Goal: Complete application form

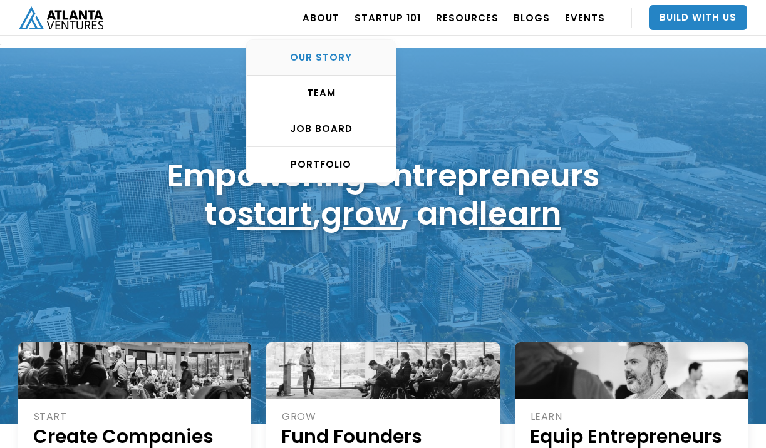
click at [323, 53] on div "OUR STORY" at bounding box center [321, 57] width 149 height 13
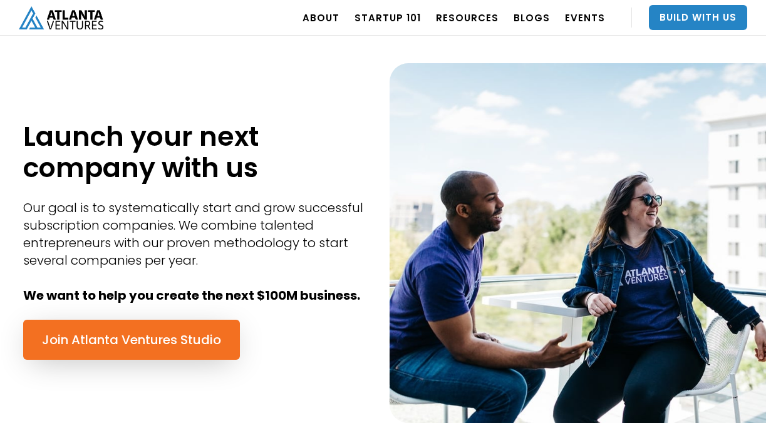
scroll to position [507, 0]
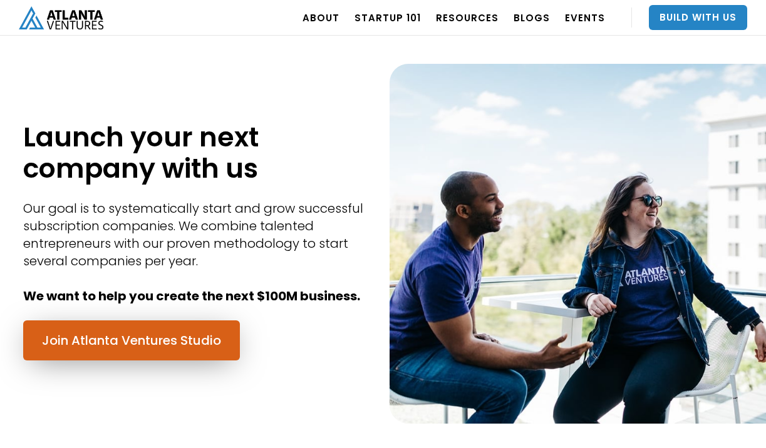
click at [113, 339] on link "Join Atlanta Ventures Studio" at bounding box center [131, 341] width 217 height 40
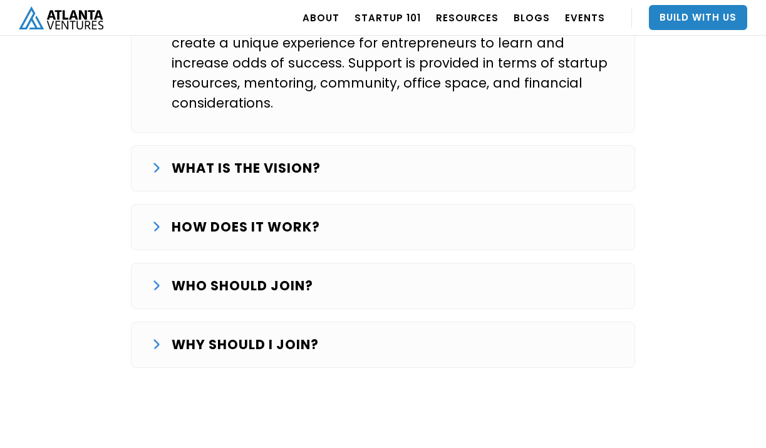
scroll to position [2209, 0]
click at [160, 276] on div "WHO SHOULD JOIN?" at bounding box center [383, 286] width 463 height 20
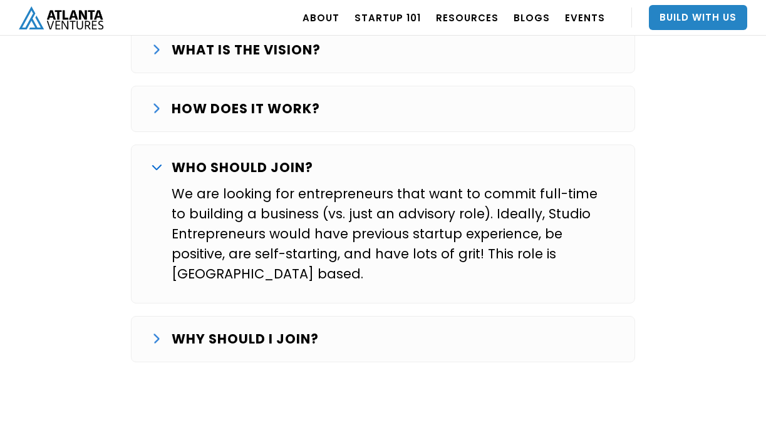
scroll to position [2336, 0]
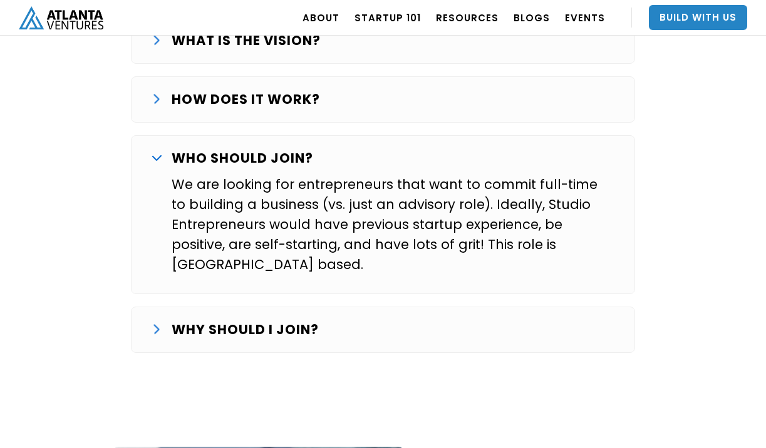
click at [159, 325] on img at bounding box center [156, 330] width 6 height 10
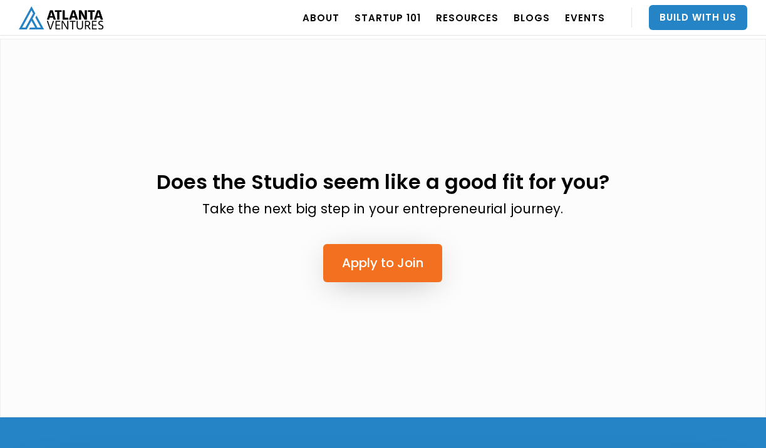
scroll to position [3293, 0]
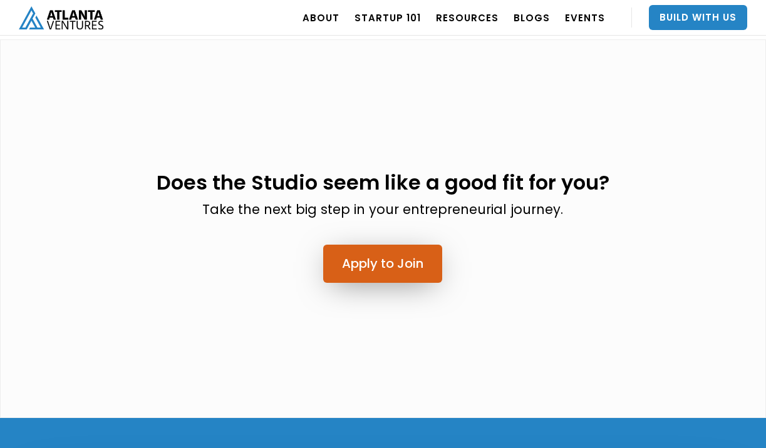
click at [386, 245] on link "Apply to Join" at bounding box center [382, 264] width 119 height 38
